Goal: Task Accomplishment & Management: Manage account settings

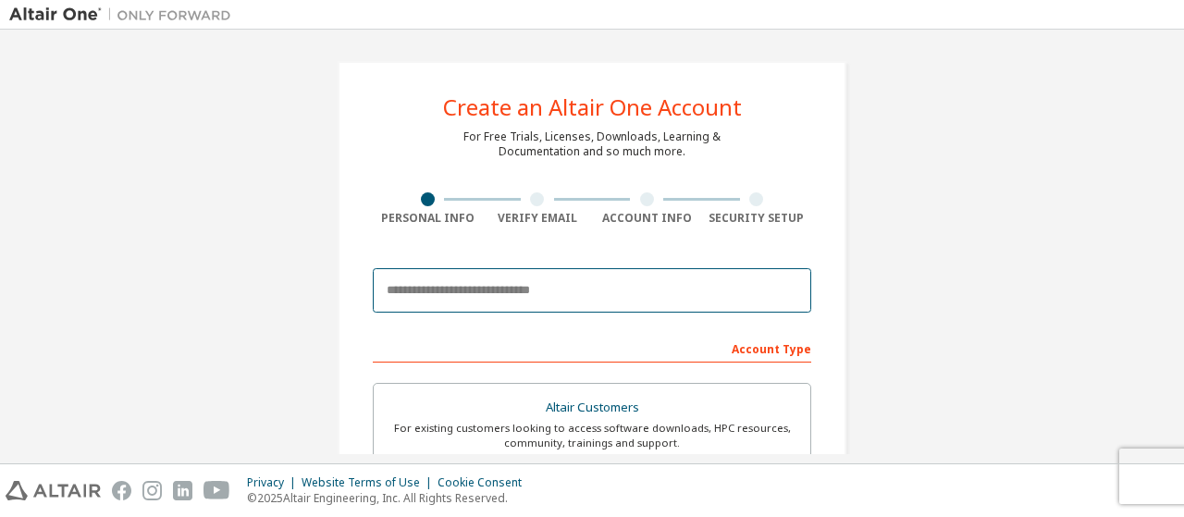
click at [499, 294] on input "email" at bounding box center [592, 290] width 439 height 44
type input "**********"
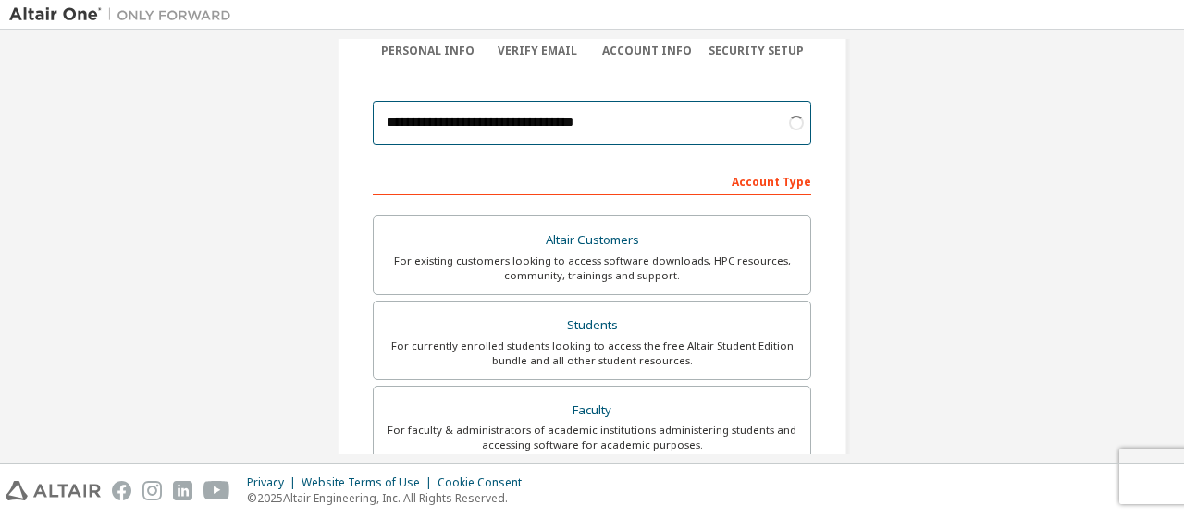
scroll to position [194, 0]
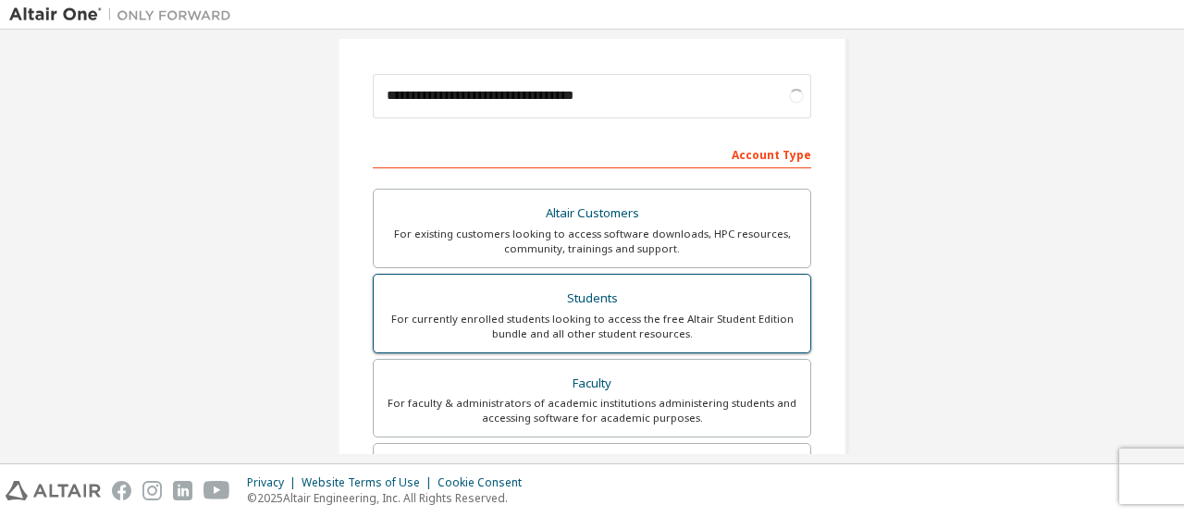
click at [645, 327] on div "For currently enrolled students looking to access the free Altair Student Editi…" at bounding box center [592, 327] width 414 height 30
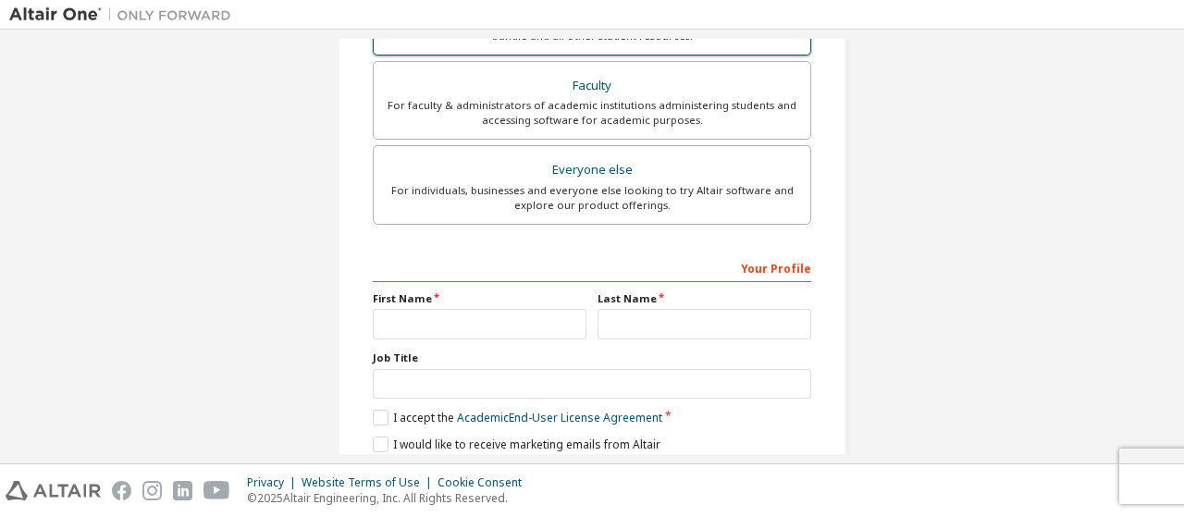
scroll to position [496, 0]
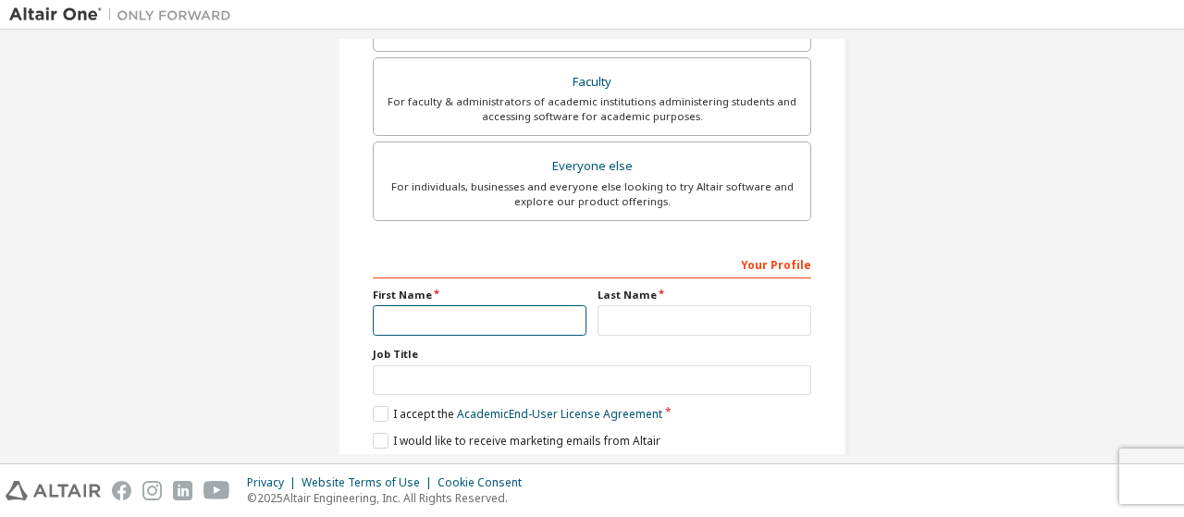
click at [467, 307] on input "text" at bounding box center [480, 320] width 214 height 31
type input "*********"
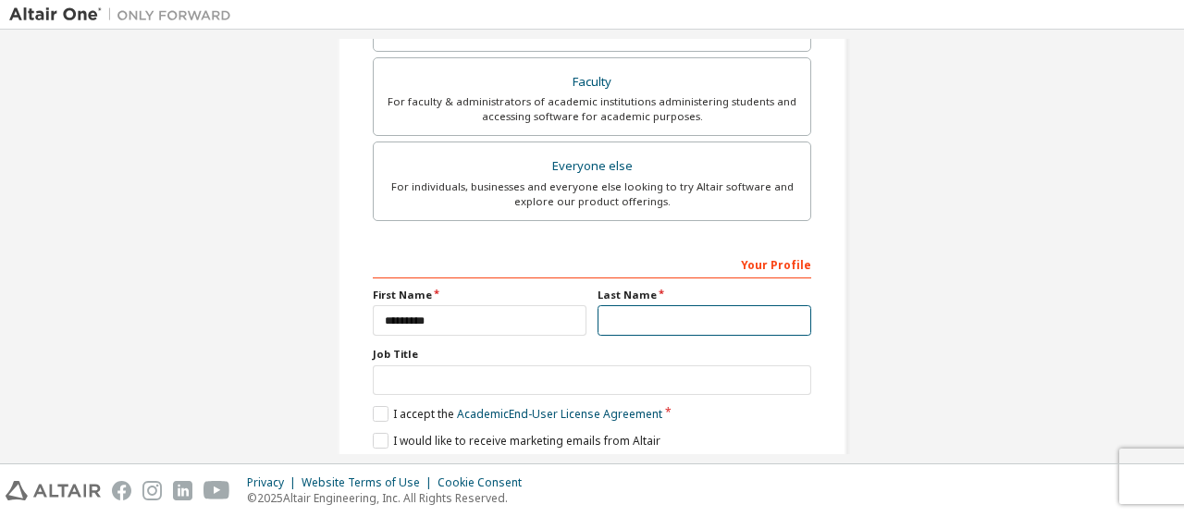
click at [670, 323] on input "text" at bounding box center [705, 320] width 214 height 31
type input "**********"
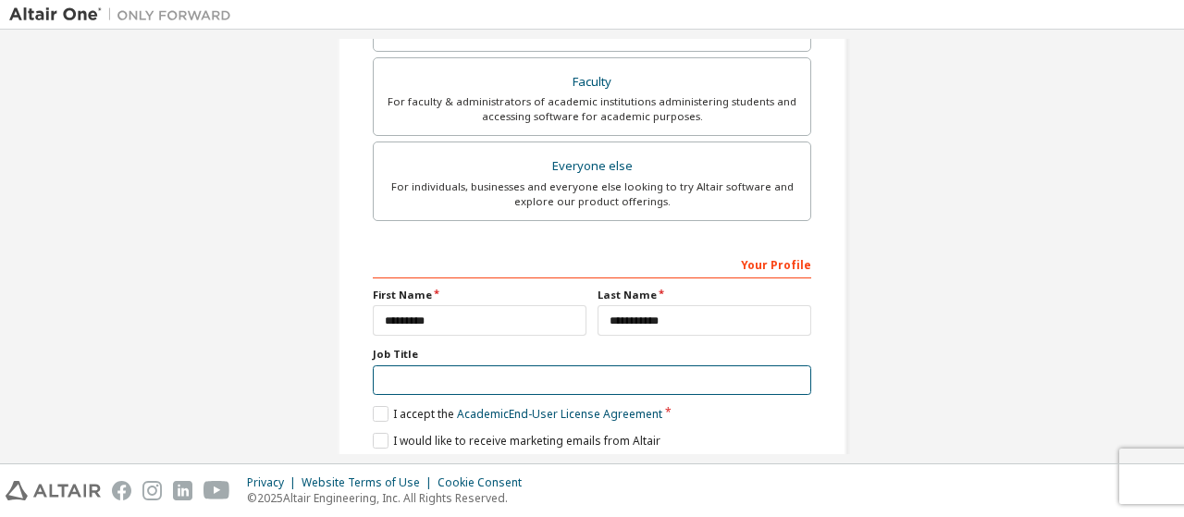
click at [617, 380] on input "text" at bounding box center [592, 380] width 439 height 31
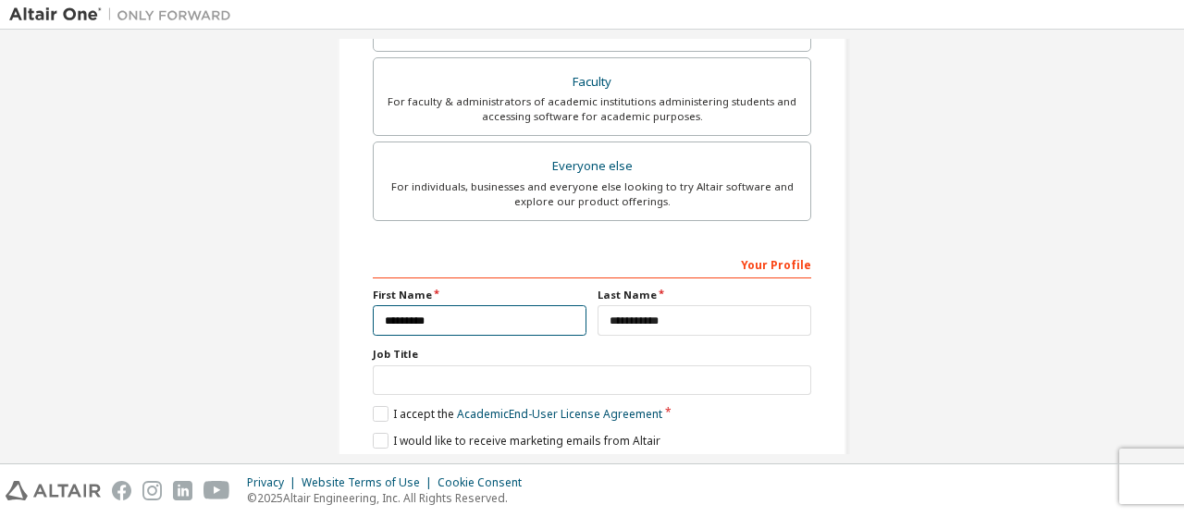
click at [486, 322] on input "*********" at bounding box center [480, 320] width 214 height 31
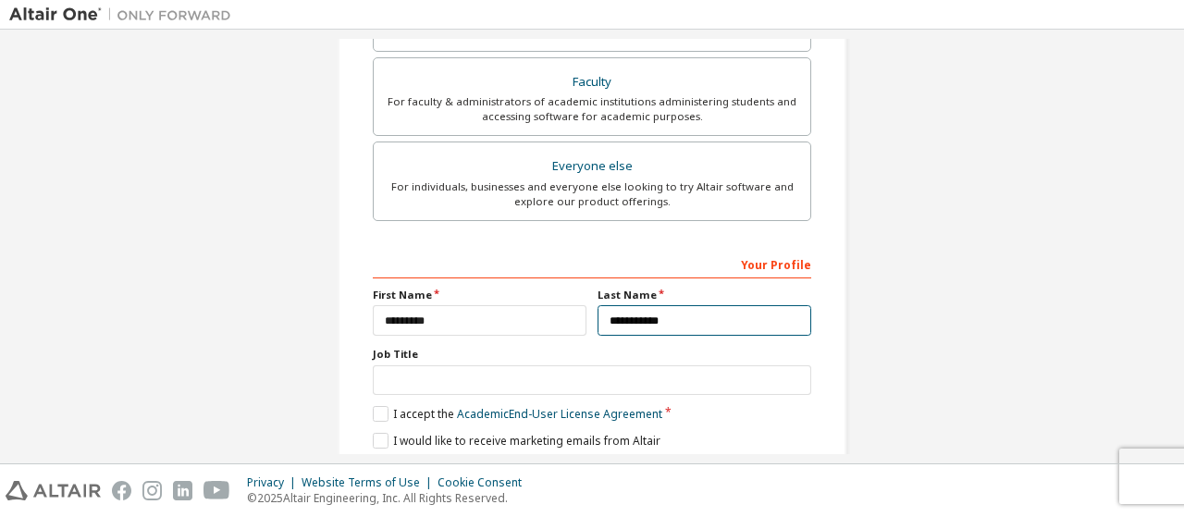
click at [654, 316] on input "**********" at bounding box center [705, 320] width 214 height 31
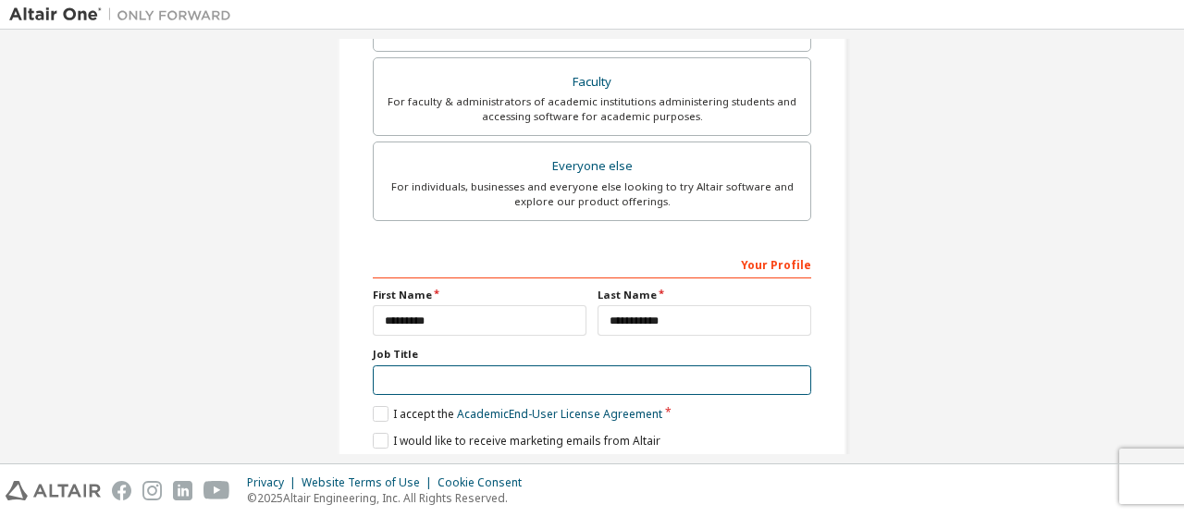
click at [572, 380] on input "text" at bounding box center [592, 380] width 439 height 31
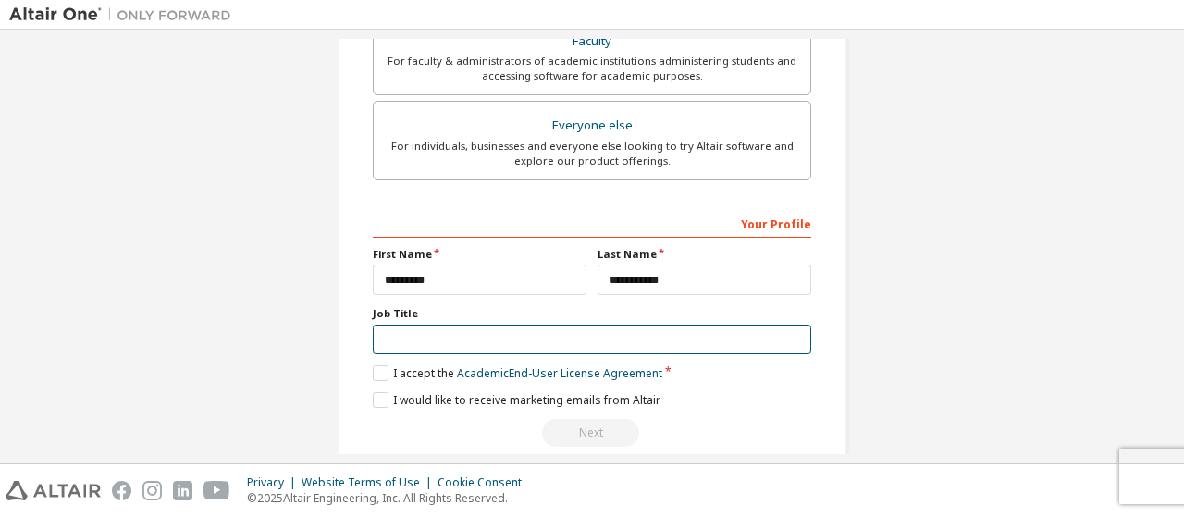
scroll to position [559, 0]
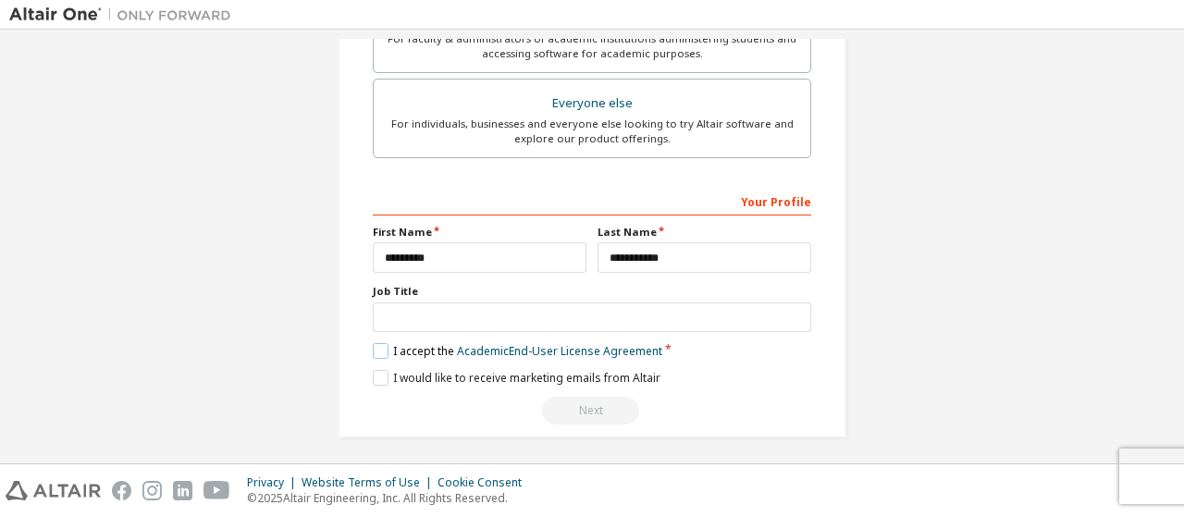
click at [382, 343] on label "I accept the Academic End-User License Agreement" at bounding box center [518, 351] width 290 height 16
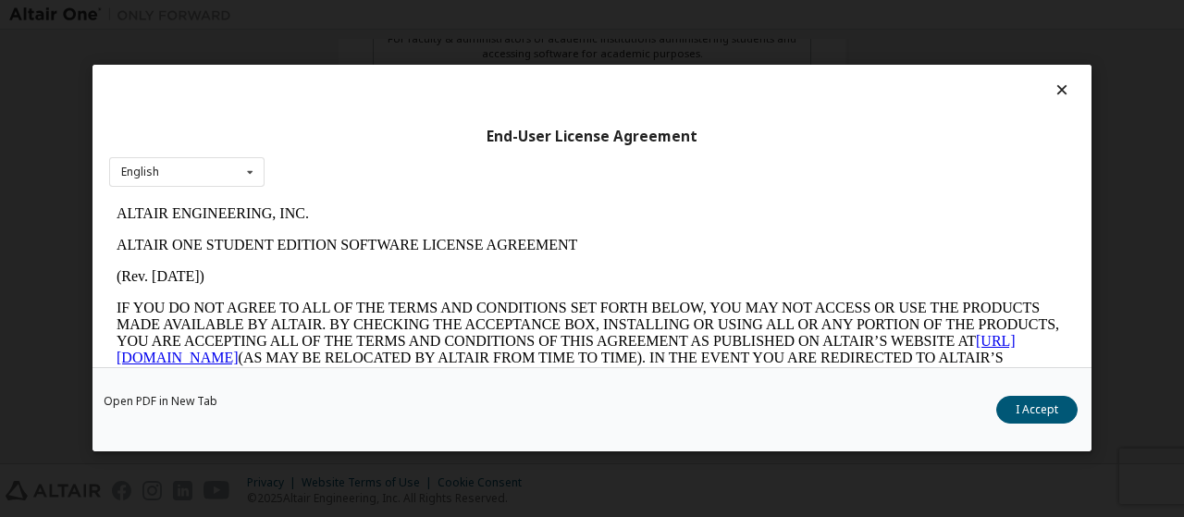
scroll to position [0, 0]
click at [1014, 406] on button "I Accept" at bounding box center [1036, 411] width 81 height 28
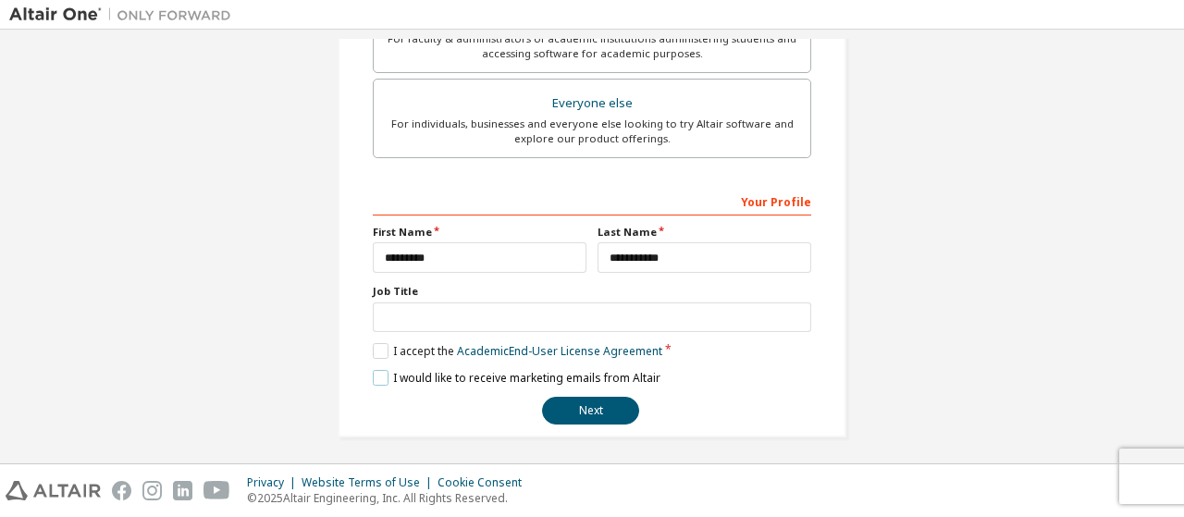
click at [377, 371] on label "I would like to receive marketing emails from Altair" at bounding box center [517, 378] width 288 height 16
click at [381, 377] on label "I would like to receive marketing emails from Altair" at bounding box center [517, 378] width 288 height 16
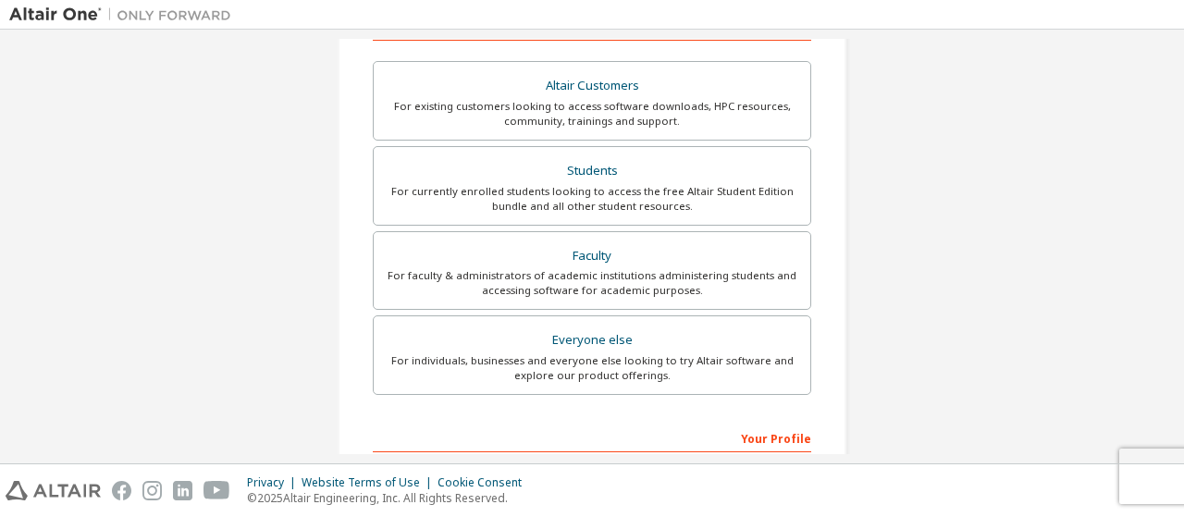
scroll to position [559, 0]
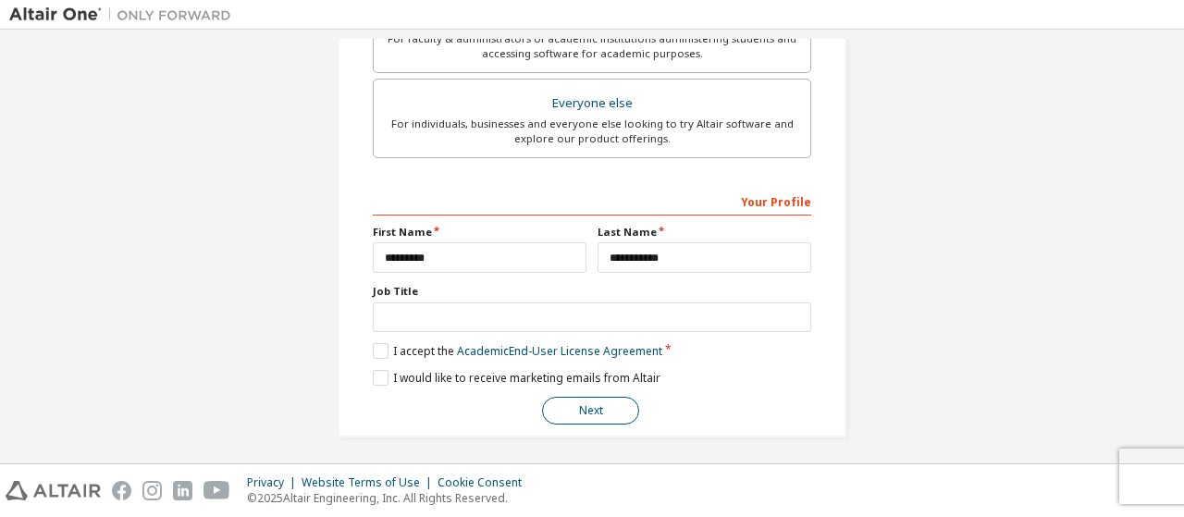
click at [585, 405] on button "Next" at bounding box center [590, 411] width 97 height 28
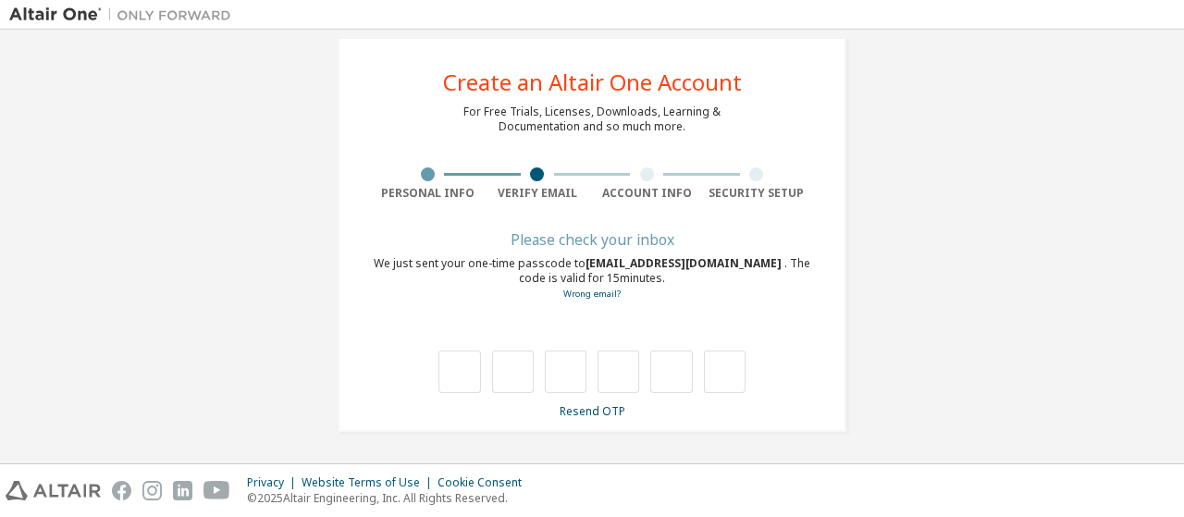
scroll to position [24, 0]
type input "*"
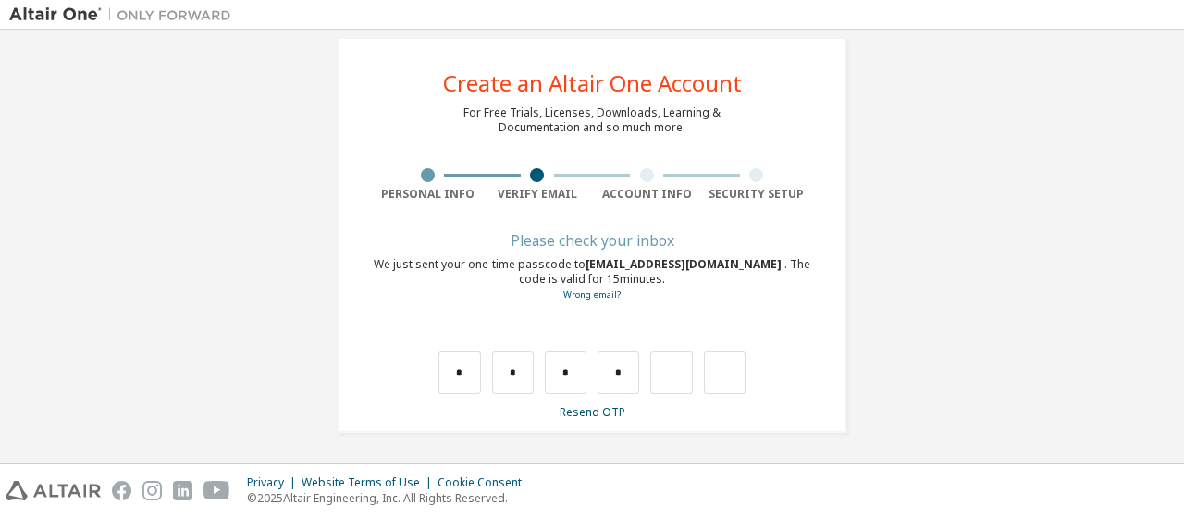
type input "*"
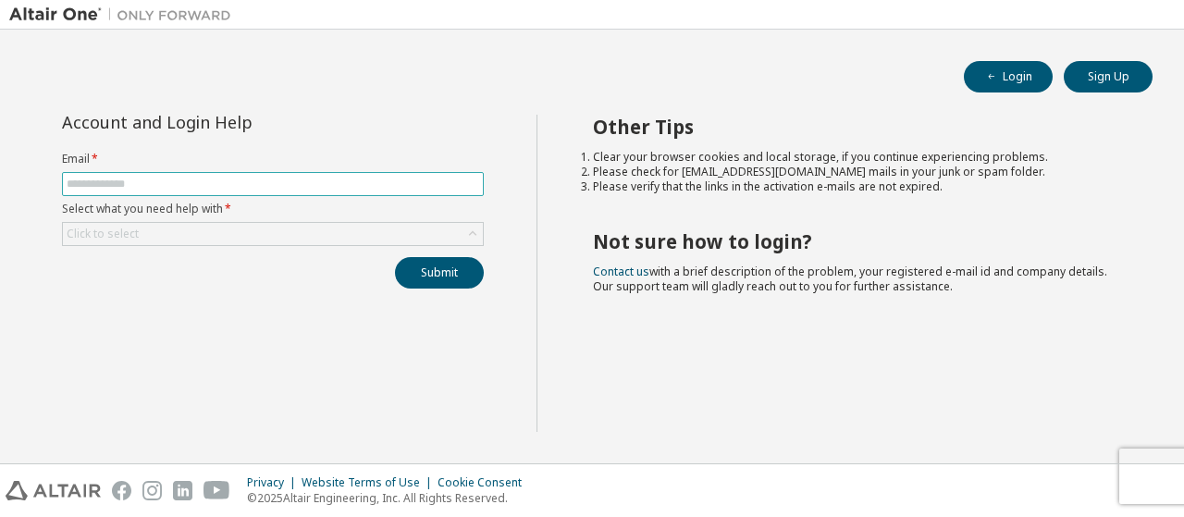
click at [120, 179] on input "text" at bounding box center [273, 184] width 413 height 15
type input "**********"
click at [207, 230] on div "Click to select" at bounding box center [273, 234] width 420 height 22
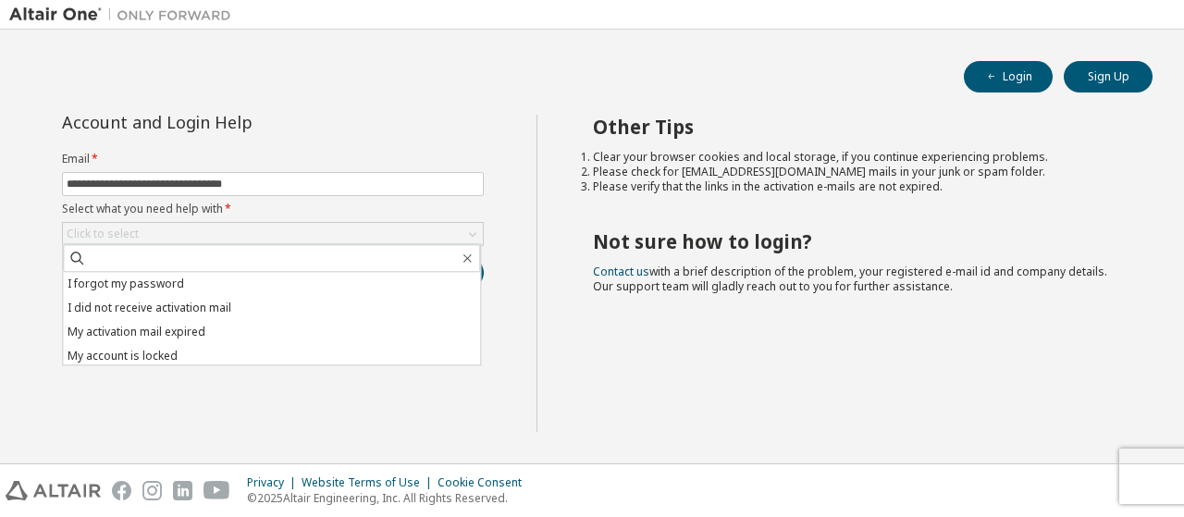
click at [178, 393] on div "**********" at bounding box center [272, 273] width 527 height 317
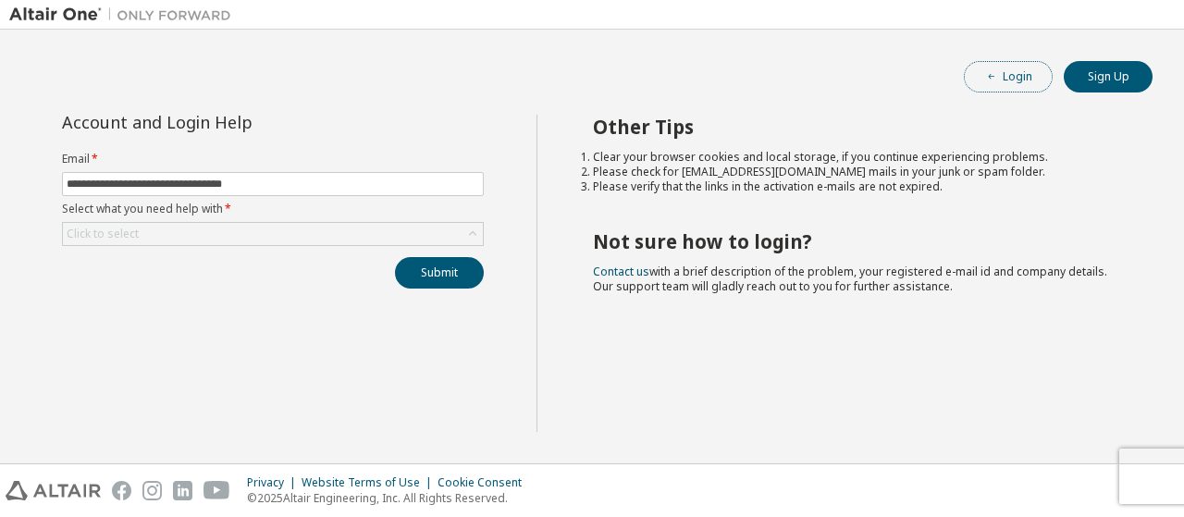
click at [1012, 77] on button "Login" at bounding box center [1008, 76] width 89 height 31
click at [146, 186] on input "text" at bounding box center [273, 184] width 413 height 15
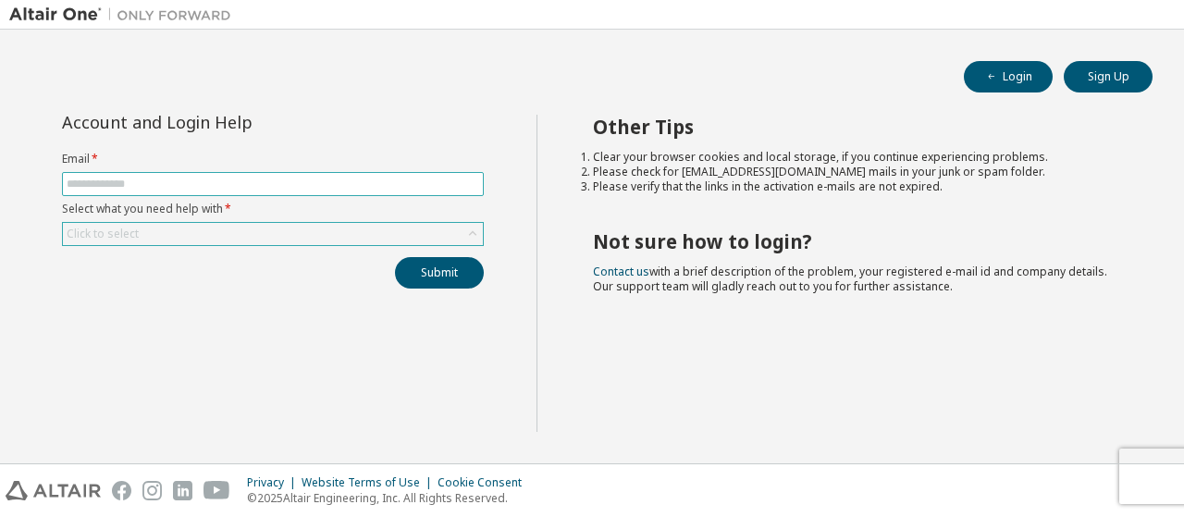
type input "**********"
click at [242, 223] on div "Click to select" at bounding box center [273, 234] width 420 height 22
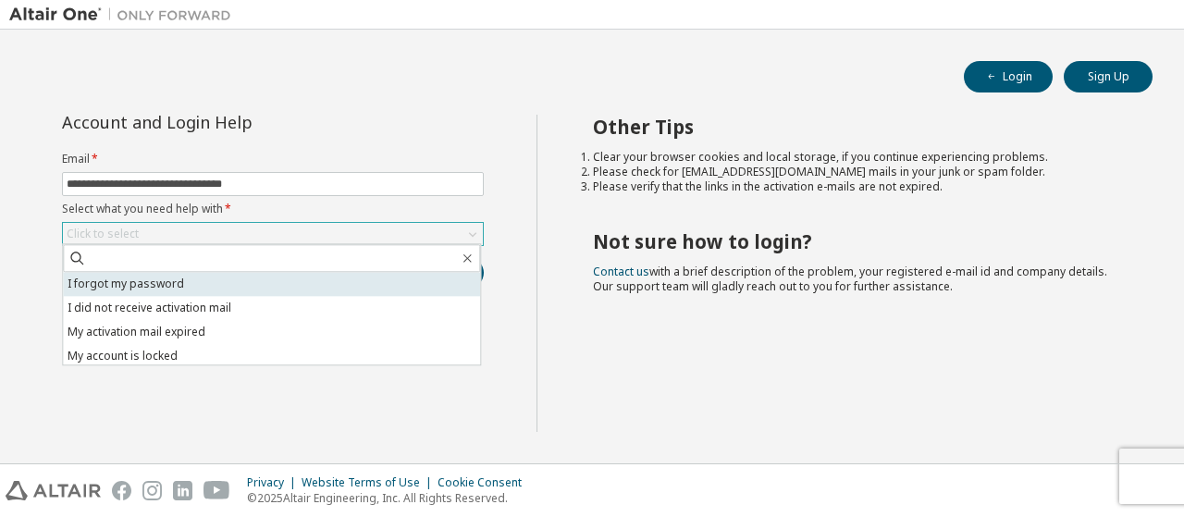
click at [224, 280] on li "I forgot my password" at bounding box center [271, 284] width 417 height 24
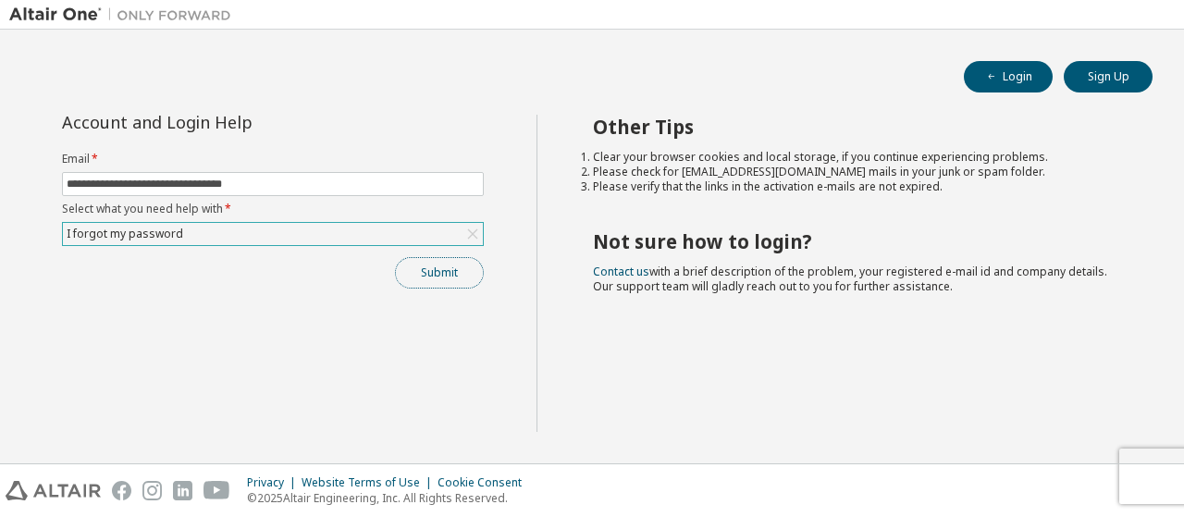
click at [450, 267] on button "Submit" at bounding box center [439, 272] width 89 height 31
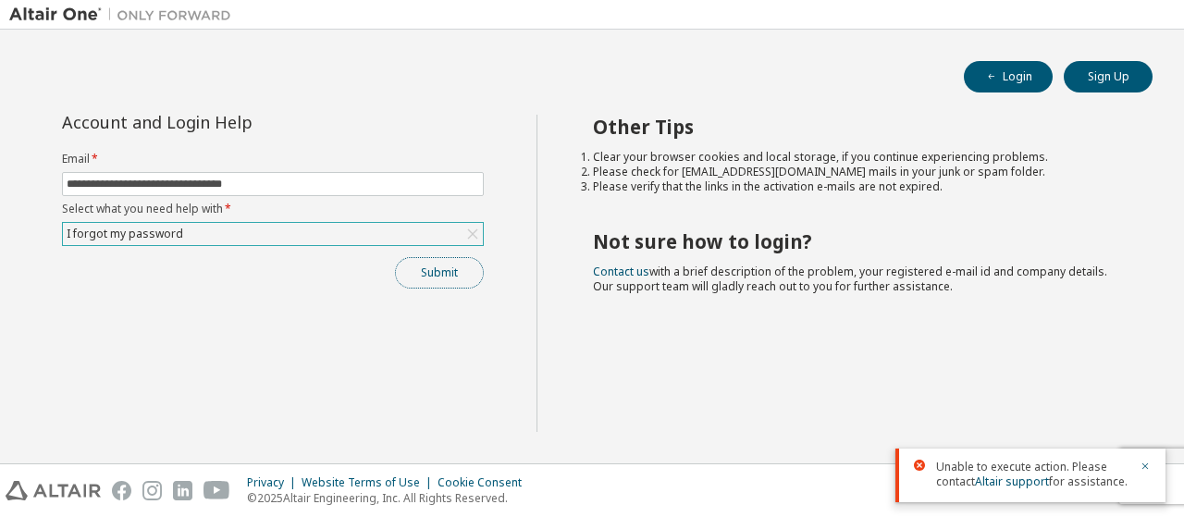
click at [450, 267] on button "Submit" at bounding box center [439, 272] width 89 height 31
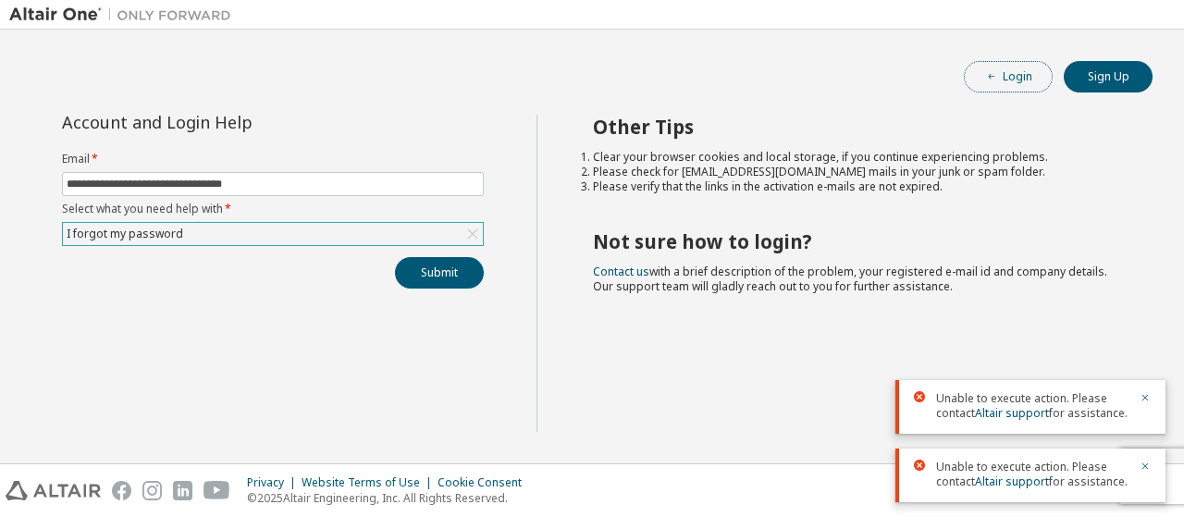
click at [993, 73] on icon "button" at bounding box center [991, 76] width 11 height 11
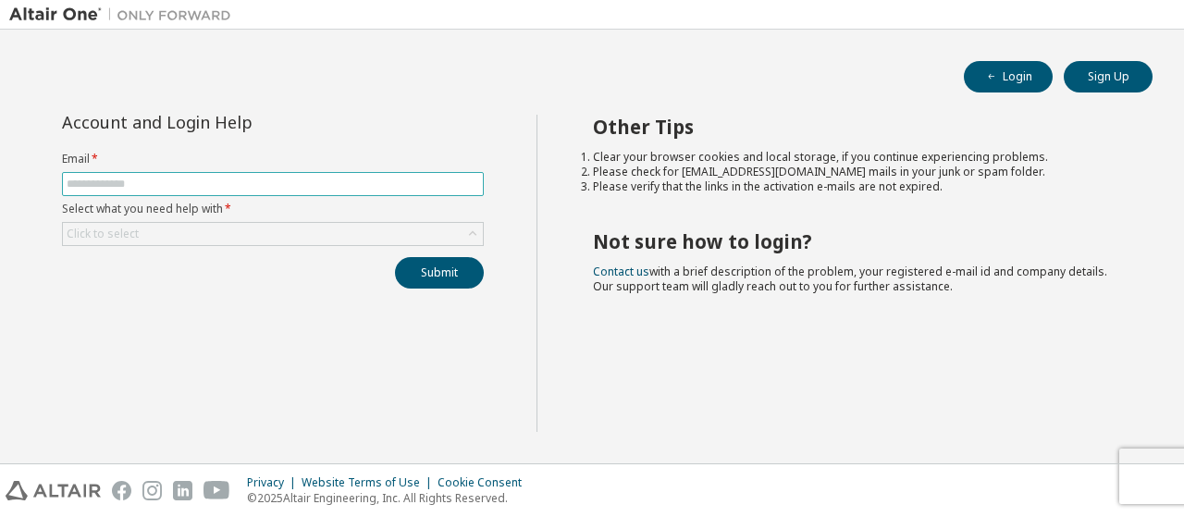
click at [417, 182] on input "text" at bounding box center [273, 184] width 413 height 15
type input "**********"
click at [267, 231] on div "Click to select" at bounding box center [273, 234] width 420 height 22
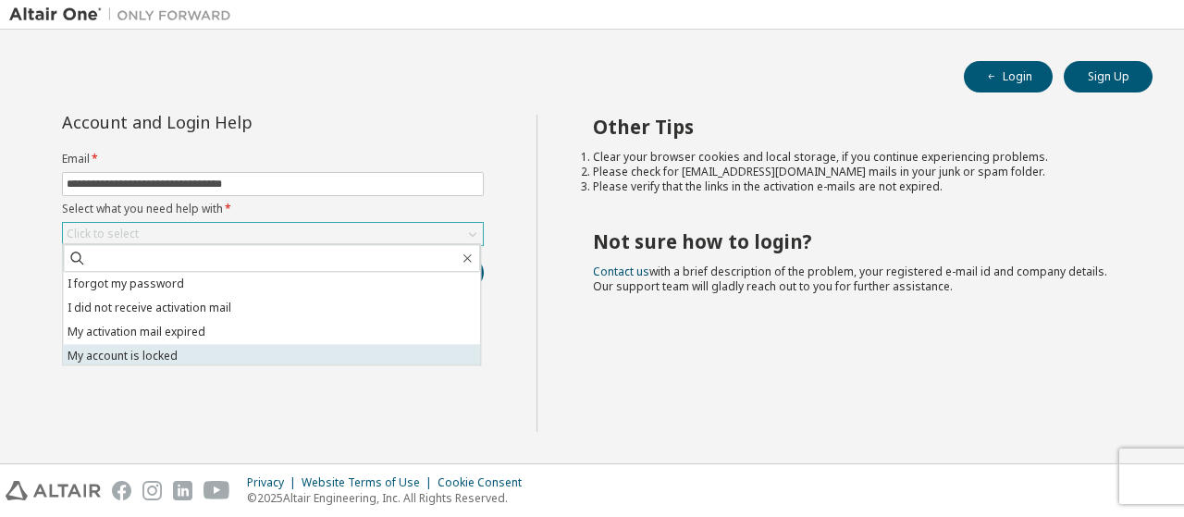
click at [229, 351] on li "My account is locked" at bounding box center [271, 356] width 417 height 24
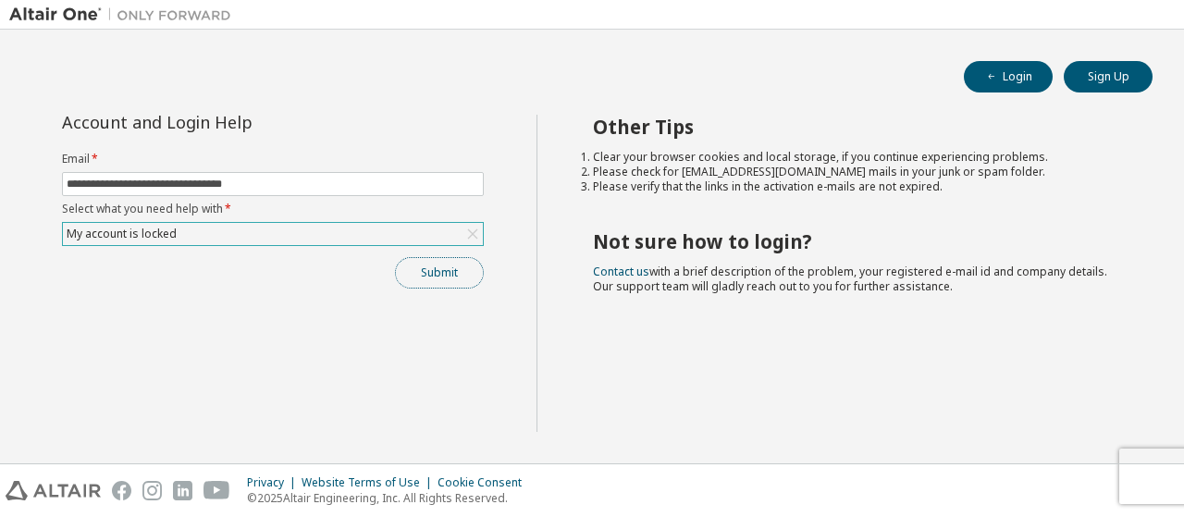
click at [448, 267] on button "Submit" at bounding box center [439, 272] width 89 height 31
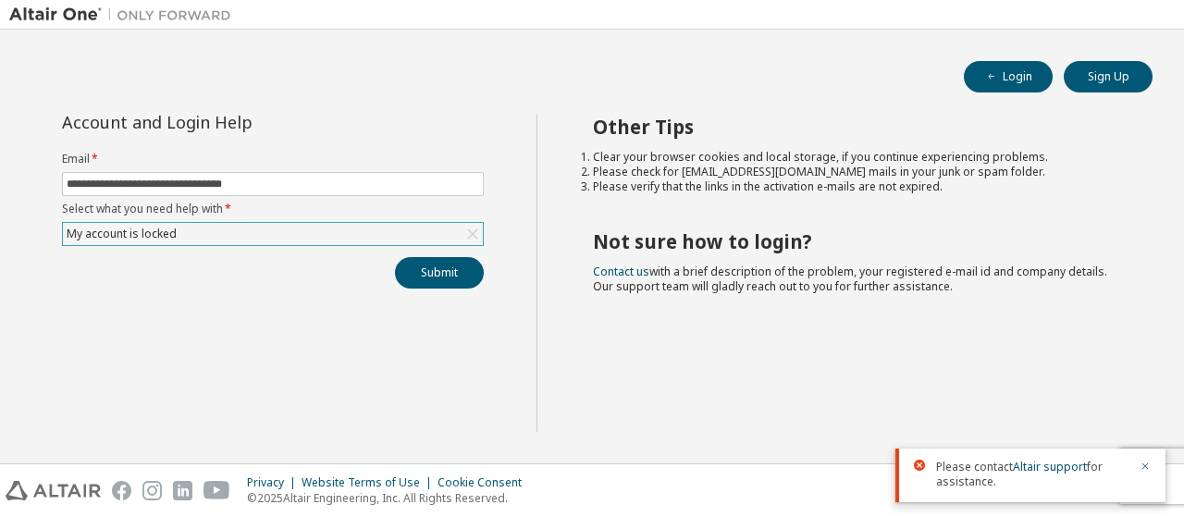
click at [227, 233] on div "My account is locked" at bounding box center [273, 234] width 420 height 22
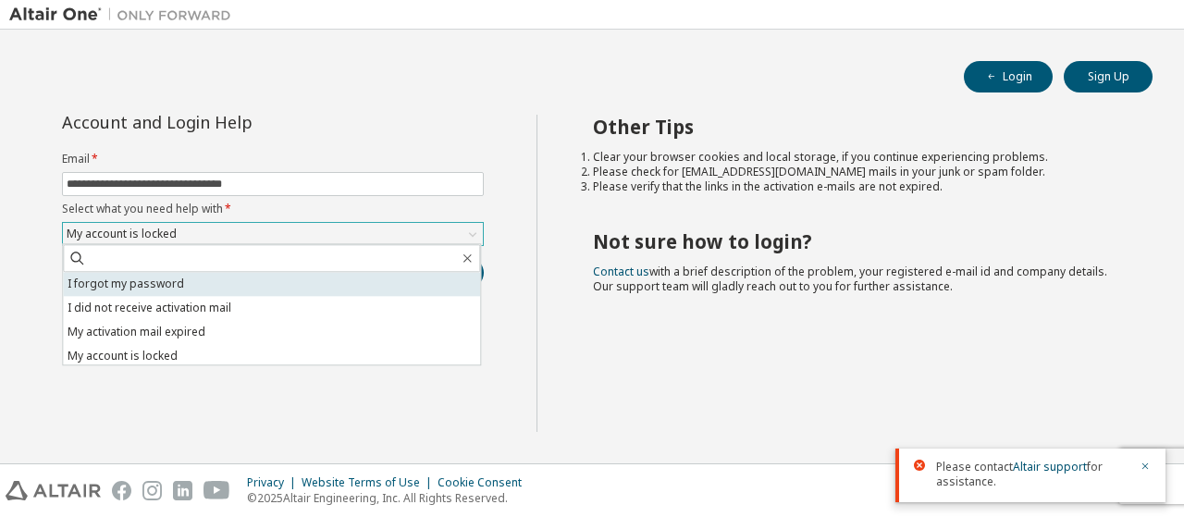
click at [235, 287] on li "I forgot my password" at bounding box center [271, 284] width 417 height 24
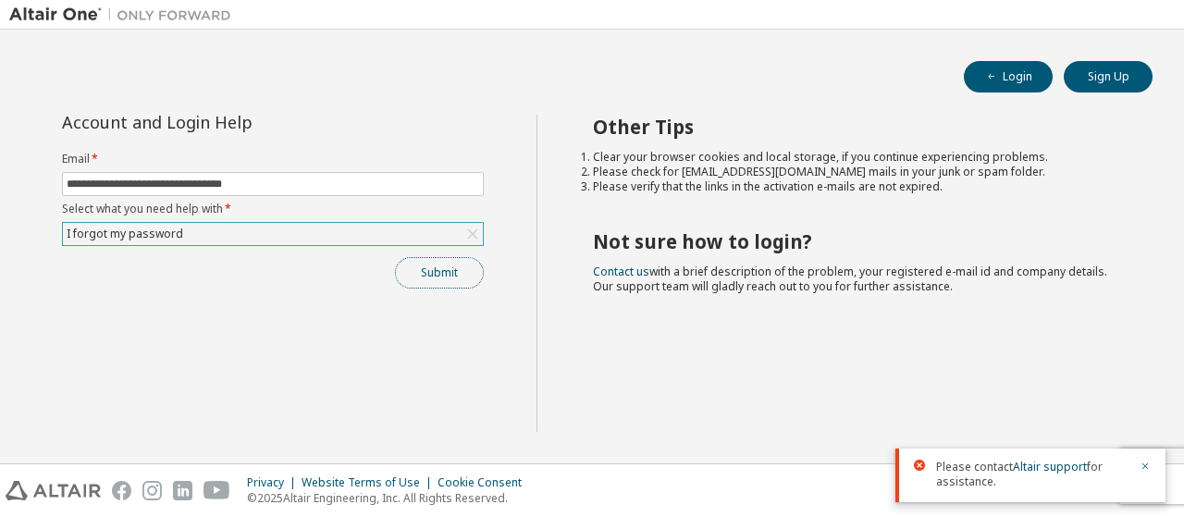
click at [431, 278] on button "Submit" at bounding box center [439, 272] width 89 height 31
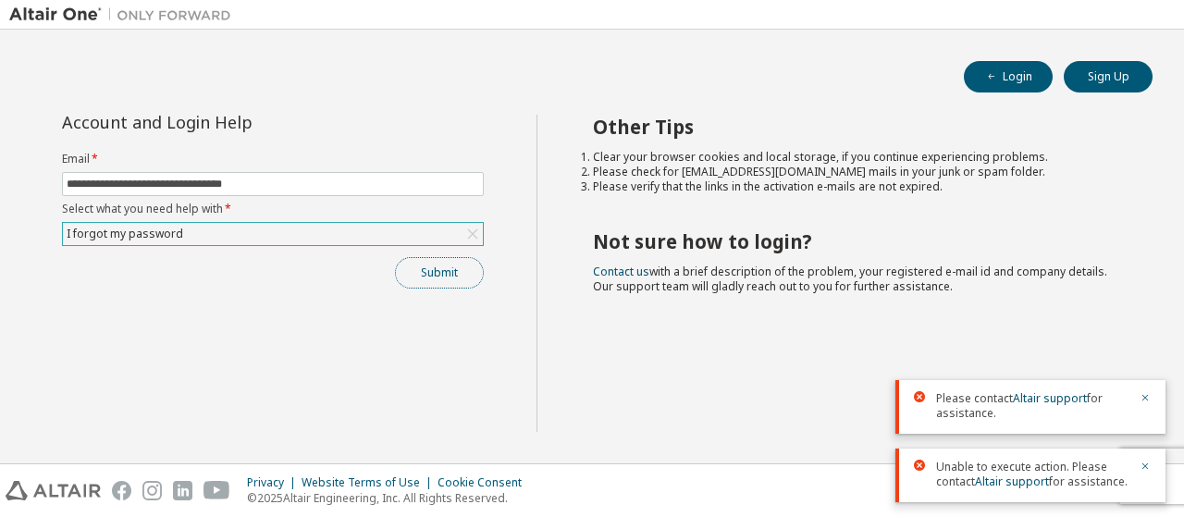
click at [431, 278] on button "Submit" at bounding box center [439, 272] width 89 height 31
click at [431, 278] on div "Submit" at bounding box center [273, 272] width 422 height 31
click at [344, 237] on div "I forgot my password" at bounding box center [273, 234] width 420 height 22
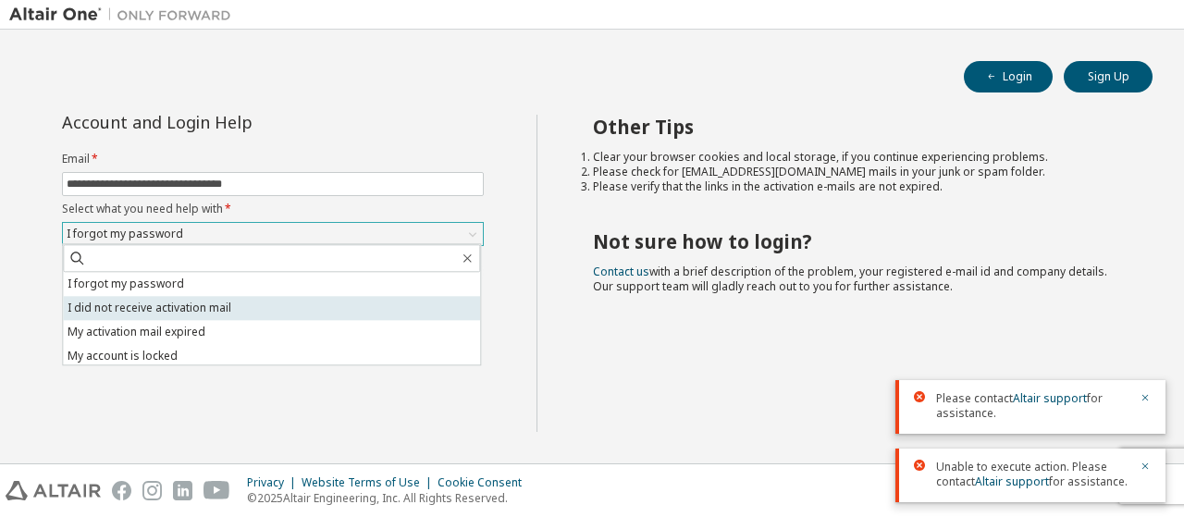
click at [352, 308] on li "I did not receive activation mail" at bounding box center [271, 308] width 417 height 24
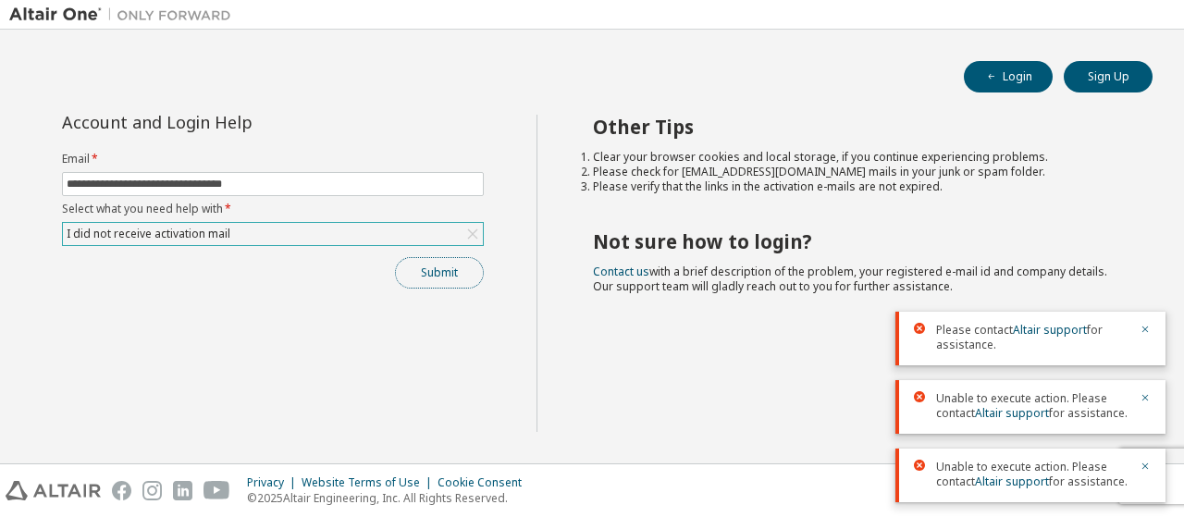
click at [427, 273] on button "Submit" at bounding box center [439, 272] width 89 height 31
click at [1107, 69] on button "Sign Up" at bounding box center [1108, 76] width 89 height 31
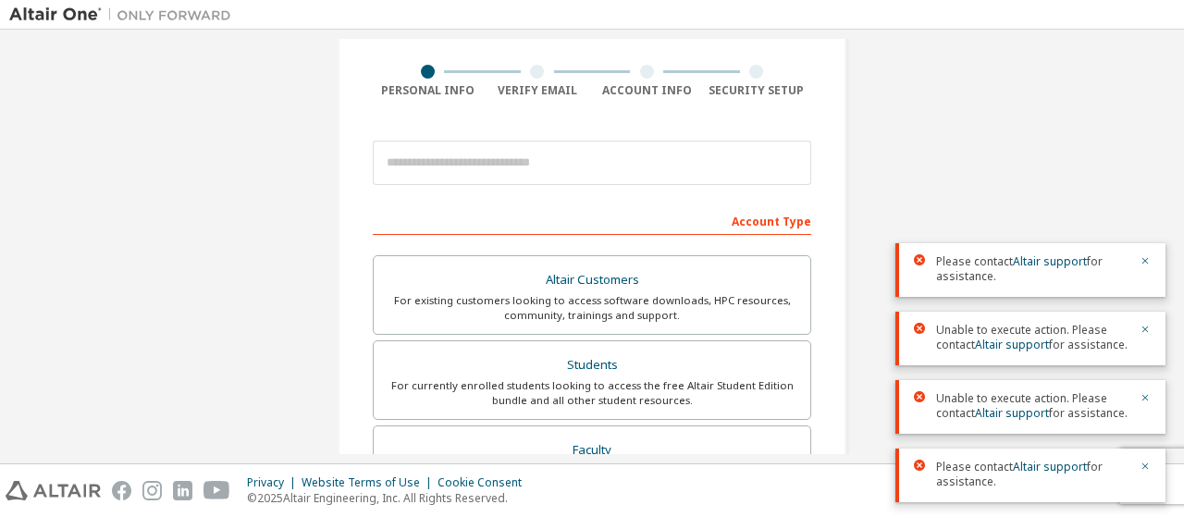
scroll to position [130, 0]
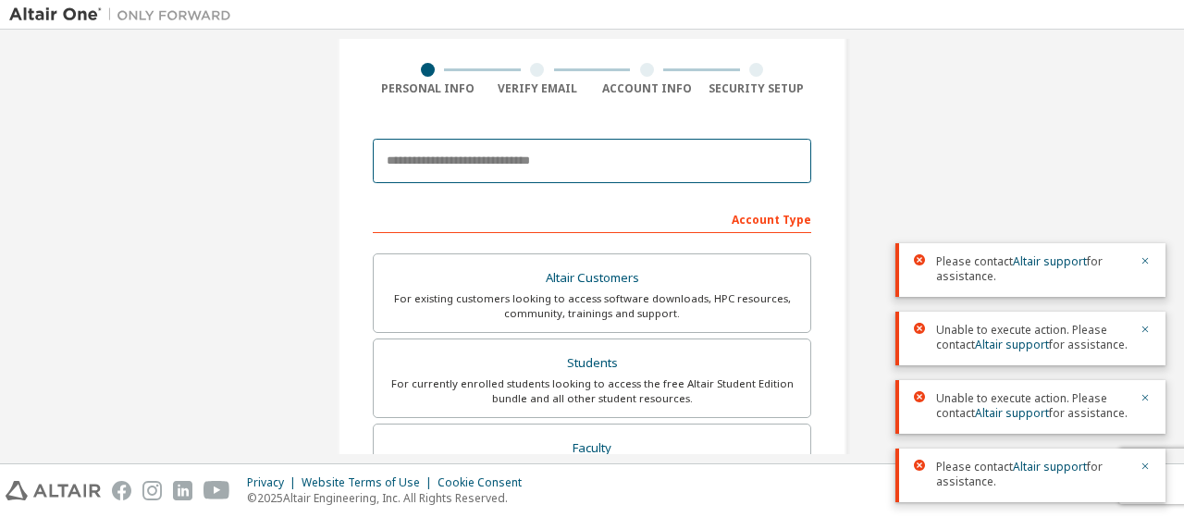
click at [497, 162] on input "email" at bounding box center [592, 161] width 439 height 44
type input "**********"
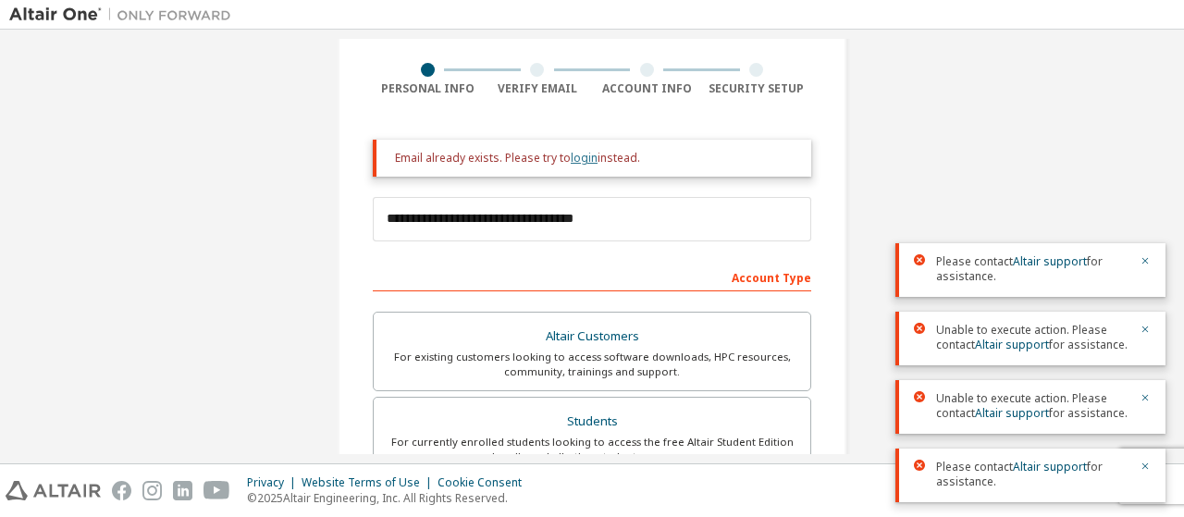
click at [584, 160] on link "login" at bounding box center [584, 158] width 27 height 16
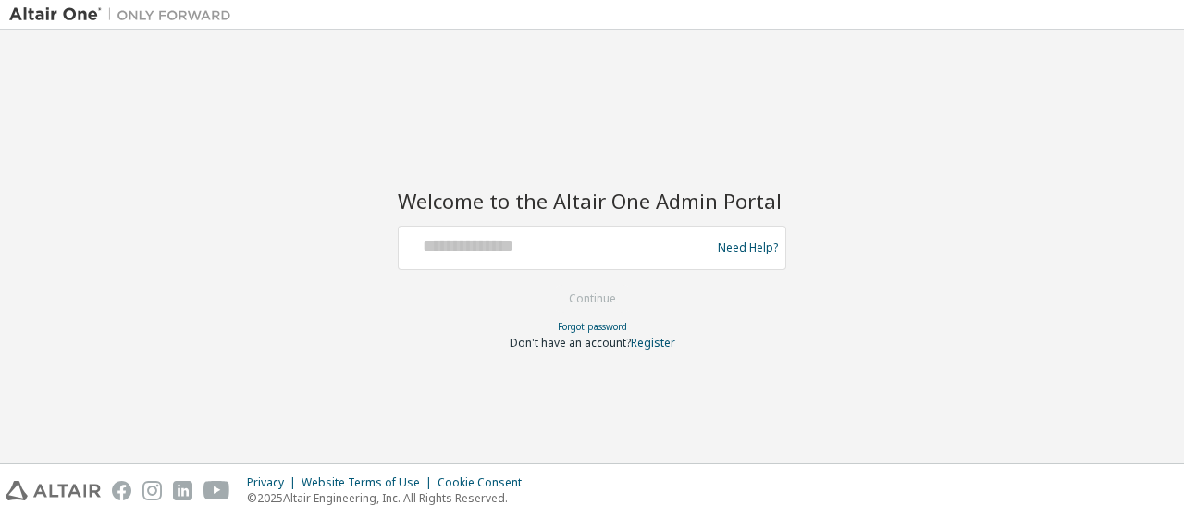
click at [561, 258] on div at bounding box center [557, 247] width 303 height 35
click at [476, 258] on div at bounding box center [557, 247] width 303 height 35
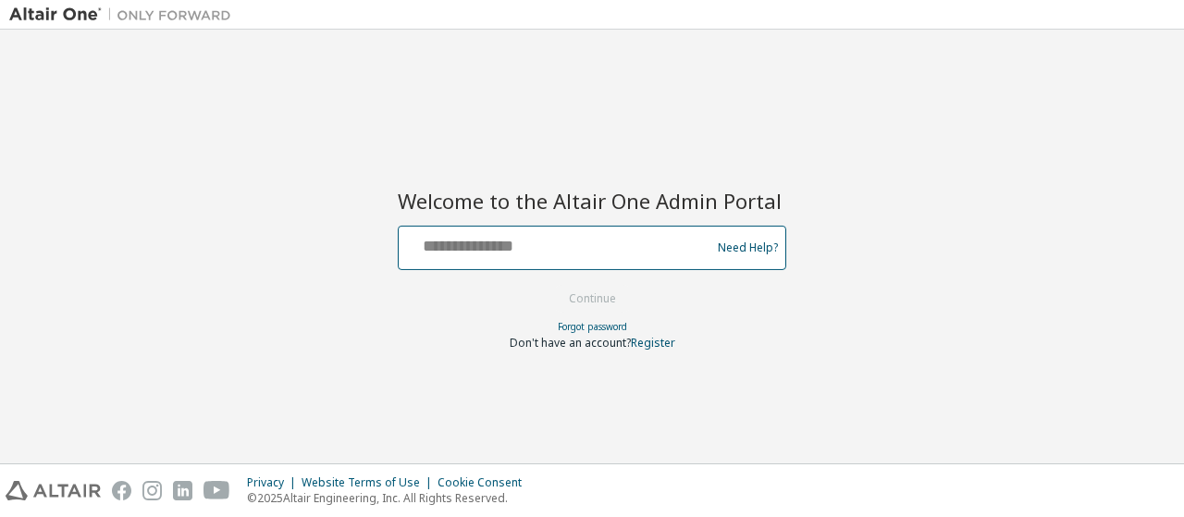
click at [501, 245] on input "text" at bounding box center [557, 243] width 303 height 27
type input "**********"
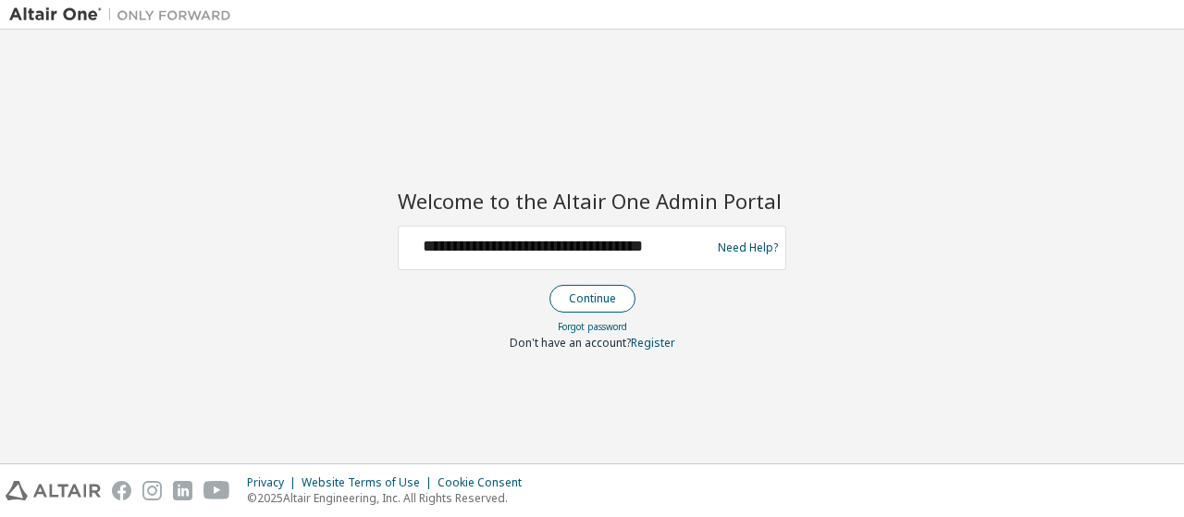
click at [575, 293] on button "Continue" at bounding box center [593, 299] width 86 height 28
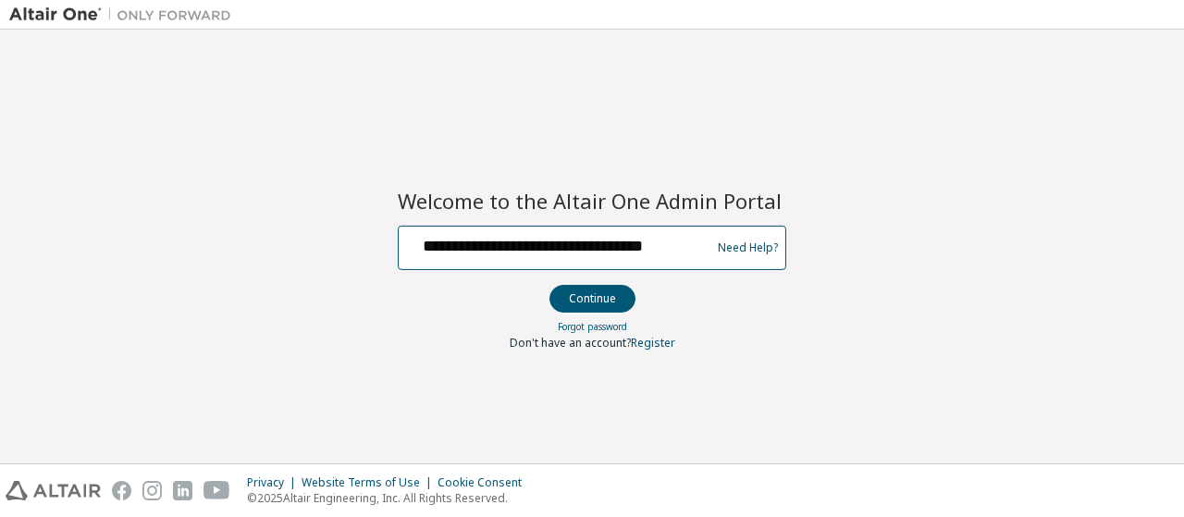
click at [609, 251] on input "**********" at bounding box center [557, 243] width 303 height 27
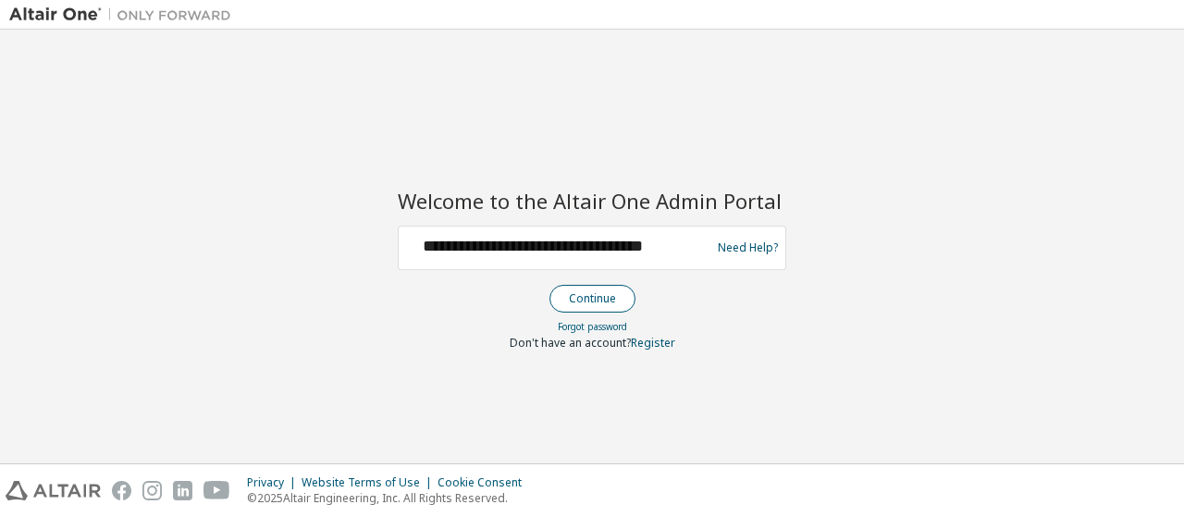
click at [600, 304] on button "Continue" at bounding box center [593, 299] width 86 height 28
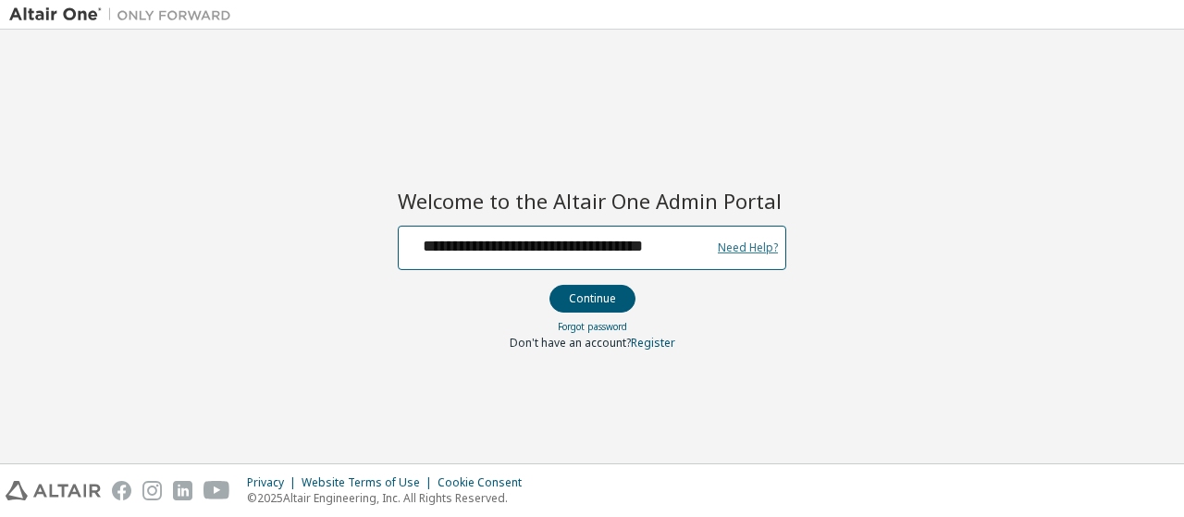
click at [736, 247] on link "Need Help?" at bounding box center [748, 247] width 60 height 1
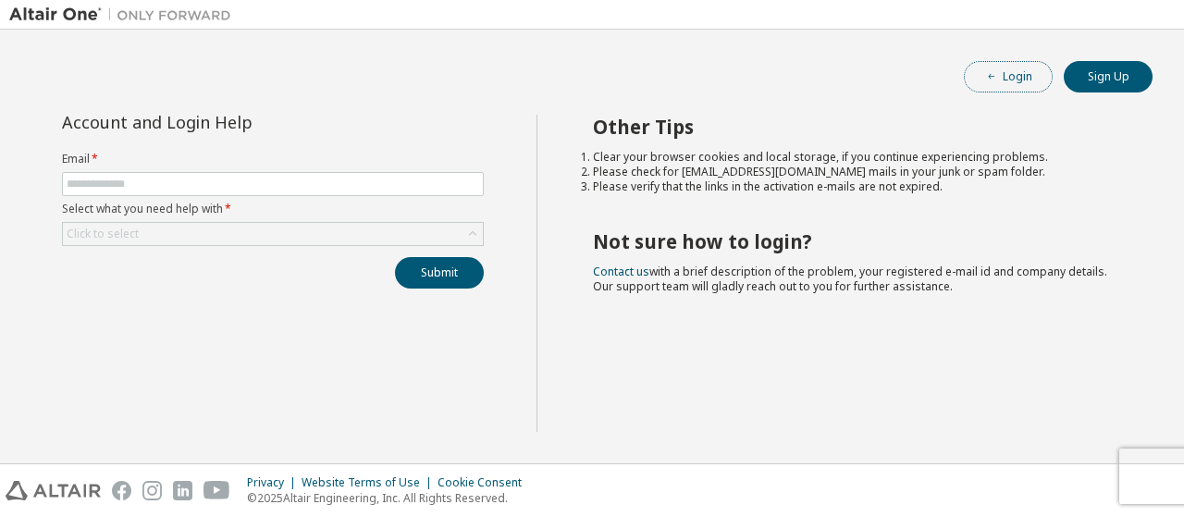
click at [978, 72] on button "Login" at bounding box center [1008, 76] width 89 height 31
